Goal: Task Accomplishment & Management: Manage account settings

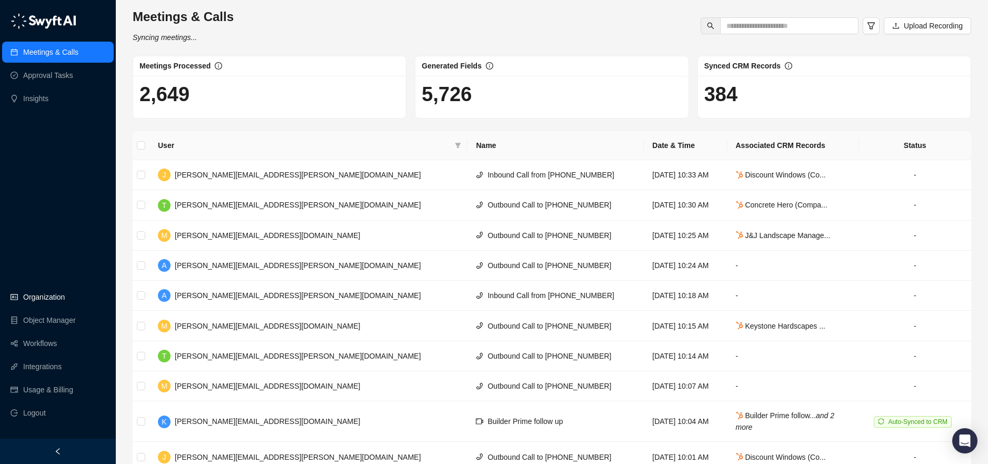
click at [37, 293] on link "Organization" at bounding box center [44, 296] width 42 height 21
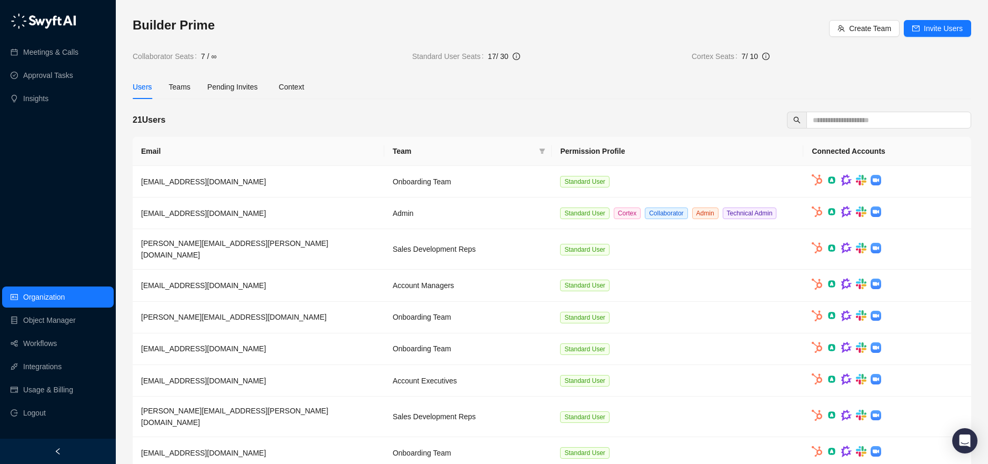
scroll to position [61, 0]
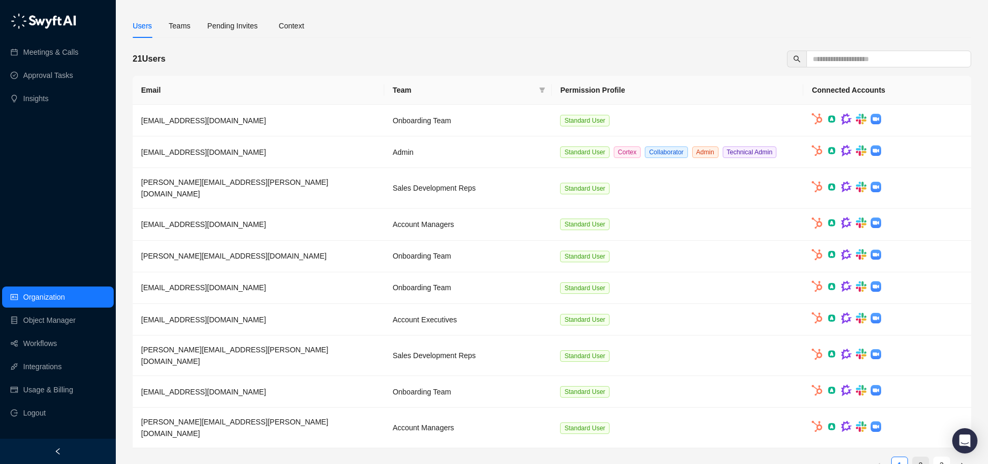
click at [921, 457] on link "2" at bounding box center [921, 465] width 16 height 16
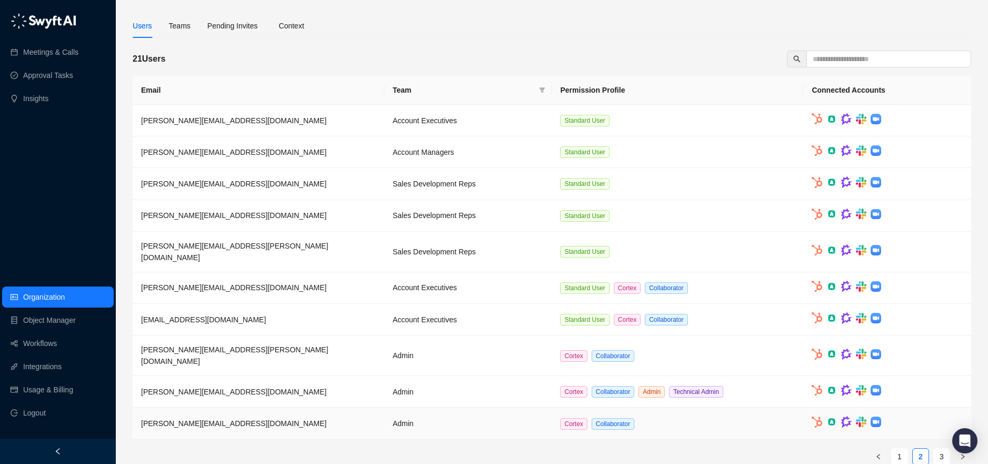
click at [453, 407] on td "Admin" at bounding box center [468, 423] width 168 height 32
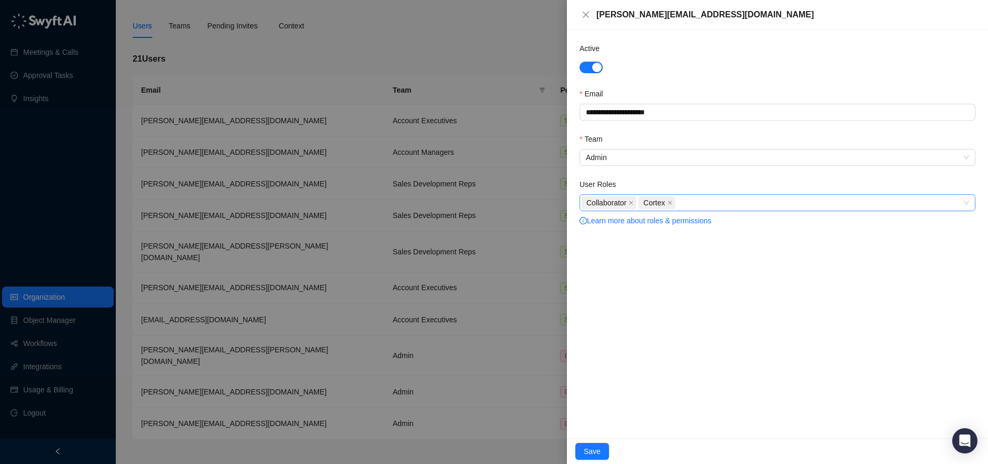
click at [719, 208] on div "Collaborator Cortex" at bounding box center [772, 202] width 381 height 15
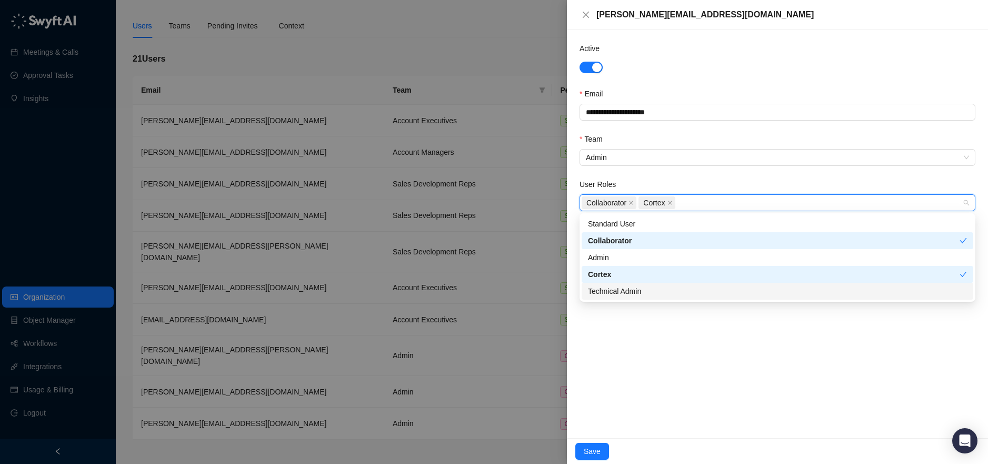
click at [613, 291] on div "Technical Admin" at bounding box center [777, 291] width 379 height 12
click at [679, 255] on div "Admin" at bounding box center [777, 258] width 379 height 12
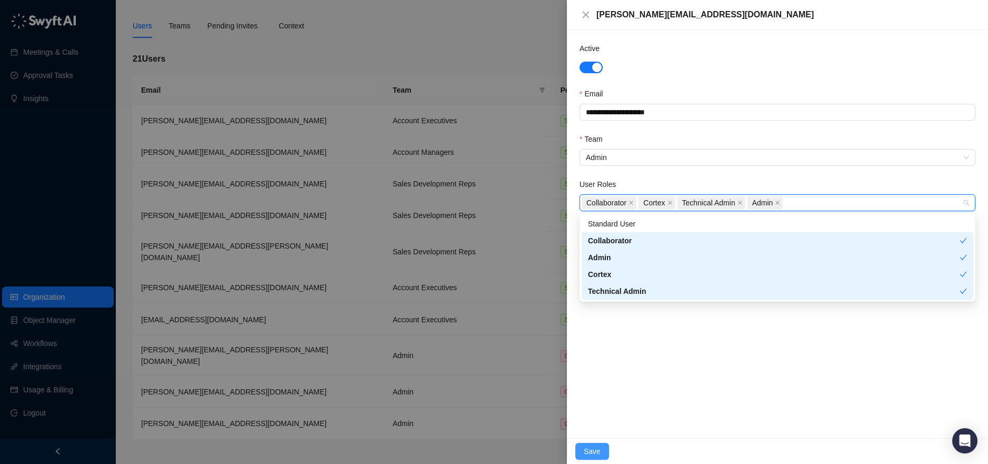
click at [589, 450] on span "Save" at bounding box center [592, 451] width 17 height 12
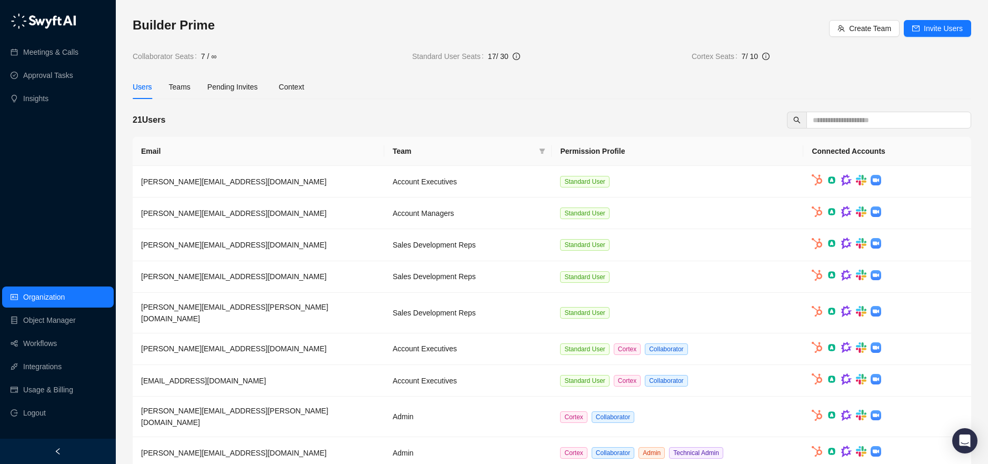
scroll to position [61, 0]
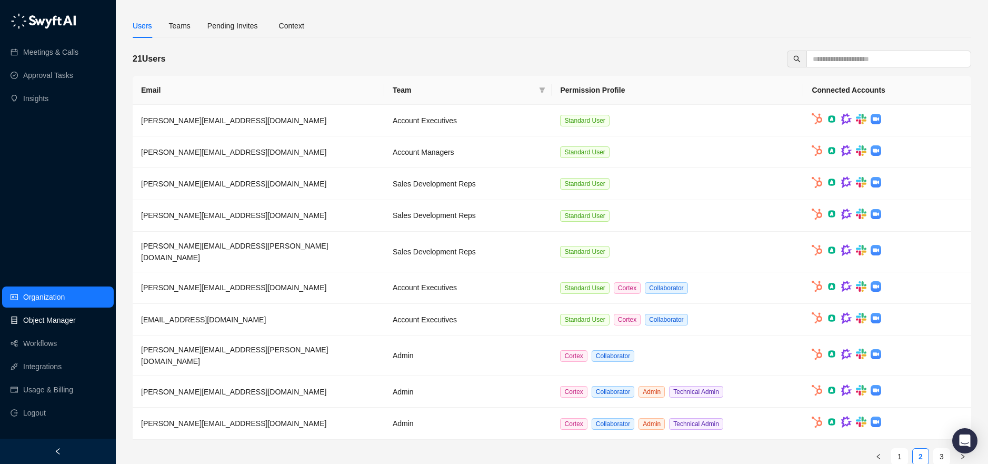
click at [35, 321] on link "Object Manager" at bounding box center [49, 320] width 53 height 21
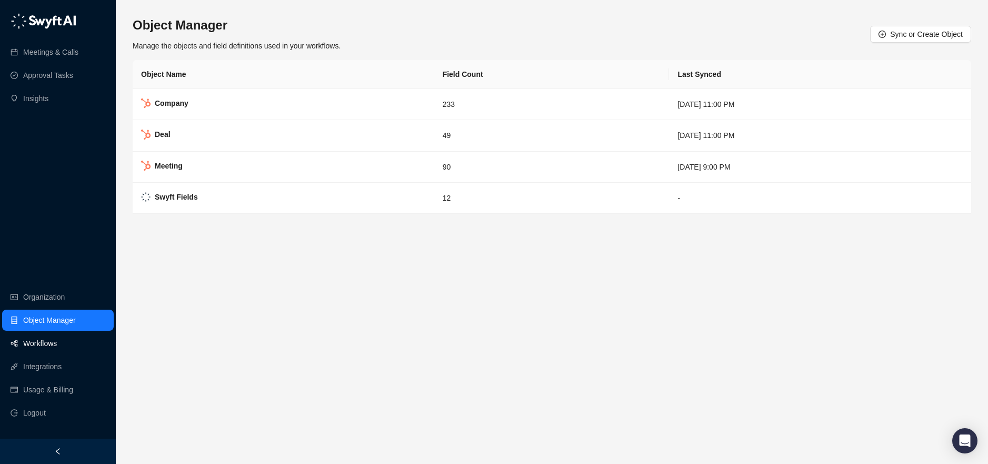
click at [39, 344] on link "Workflows" at bounding box center [40, 343] width 34 height 21
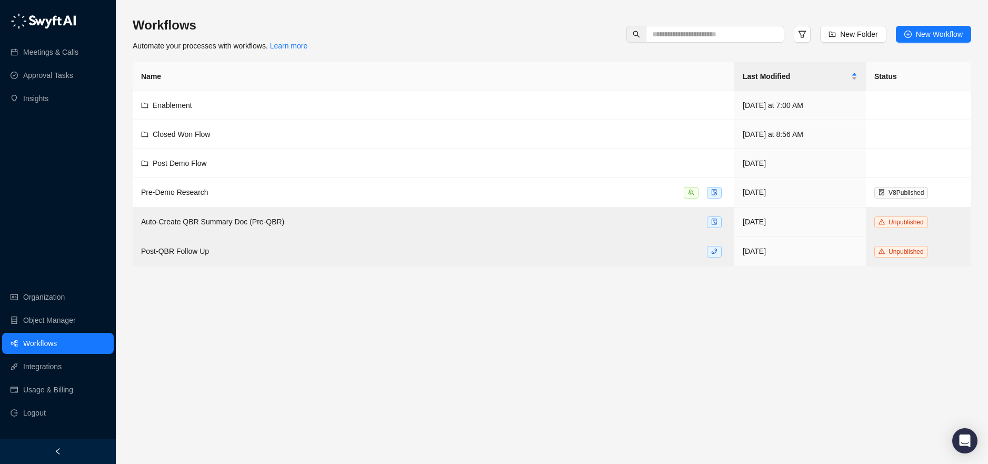
click at [124, 218] on div "Workflows Automate your processes with workflows. Learn more New Folder New Wor…" at bounding box center [552, 232] width 872 height 464
click at [42, 156] on div "Meetings & Calls Approval Tasks Insights Organization Object Manager Workflows …" at bounding box center [58, 219] width 116 height 438
